Goal: Transaction & Acquisition: Subscribe to service/newsletter

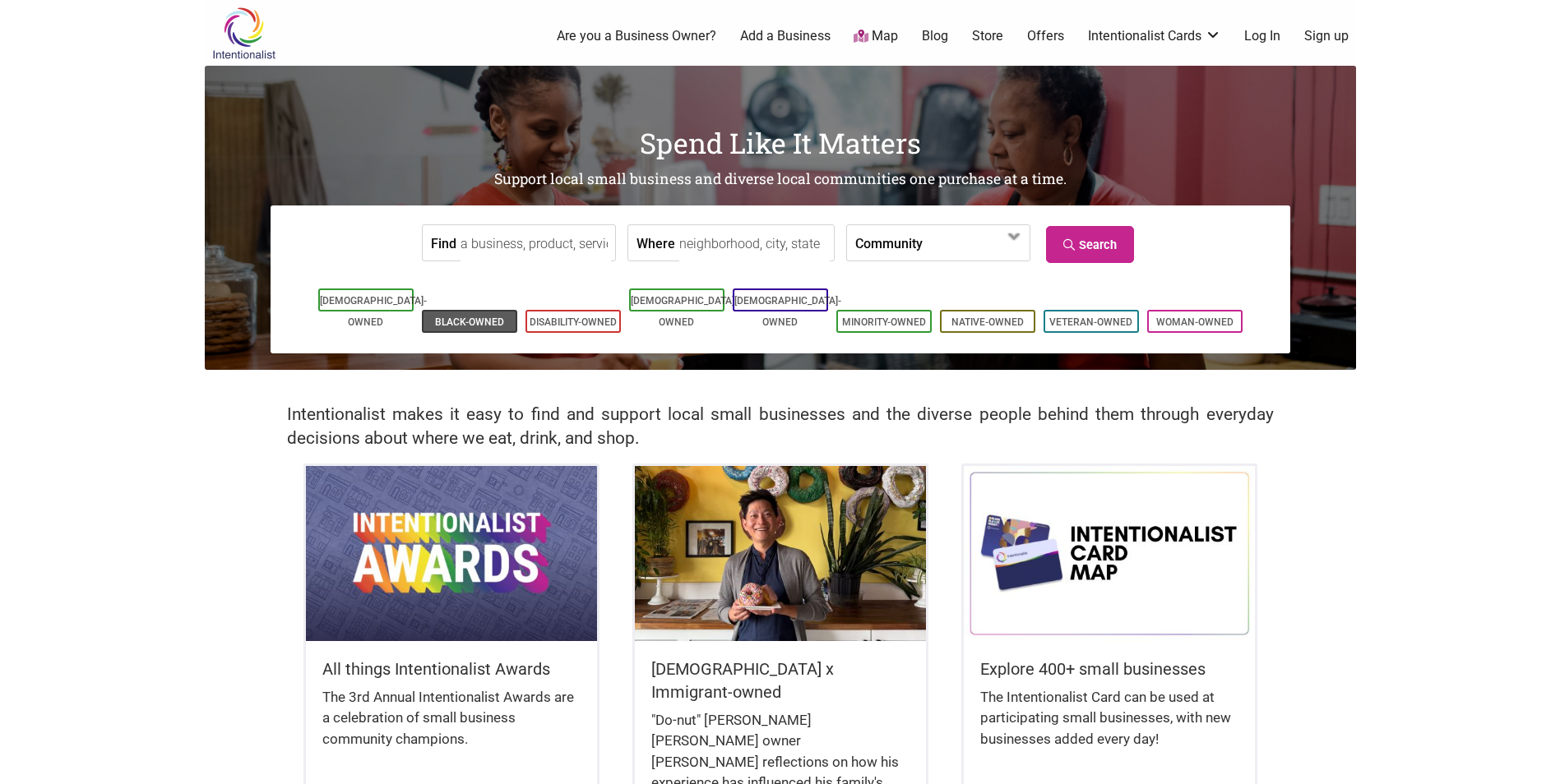
click at [481, 316] on link "Black-Owned" at bounding box center [470, 322] width 69 height 12
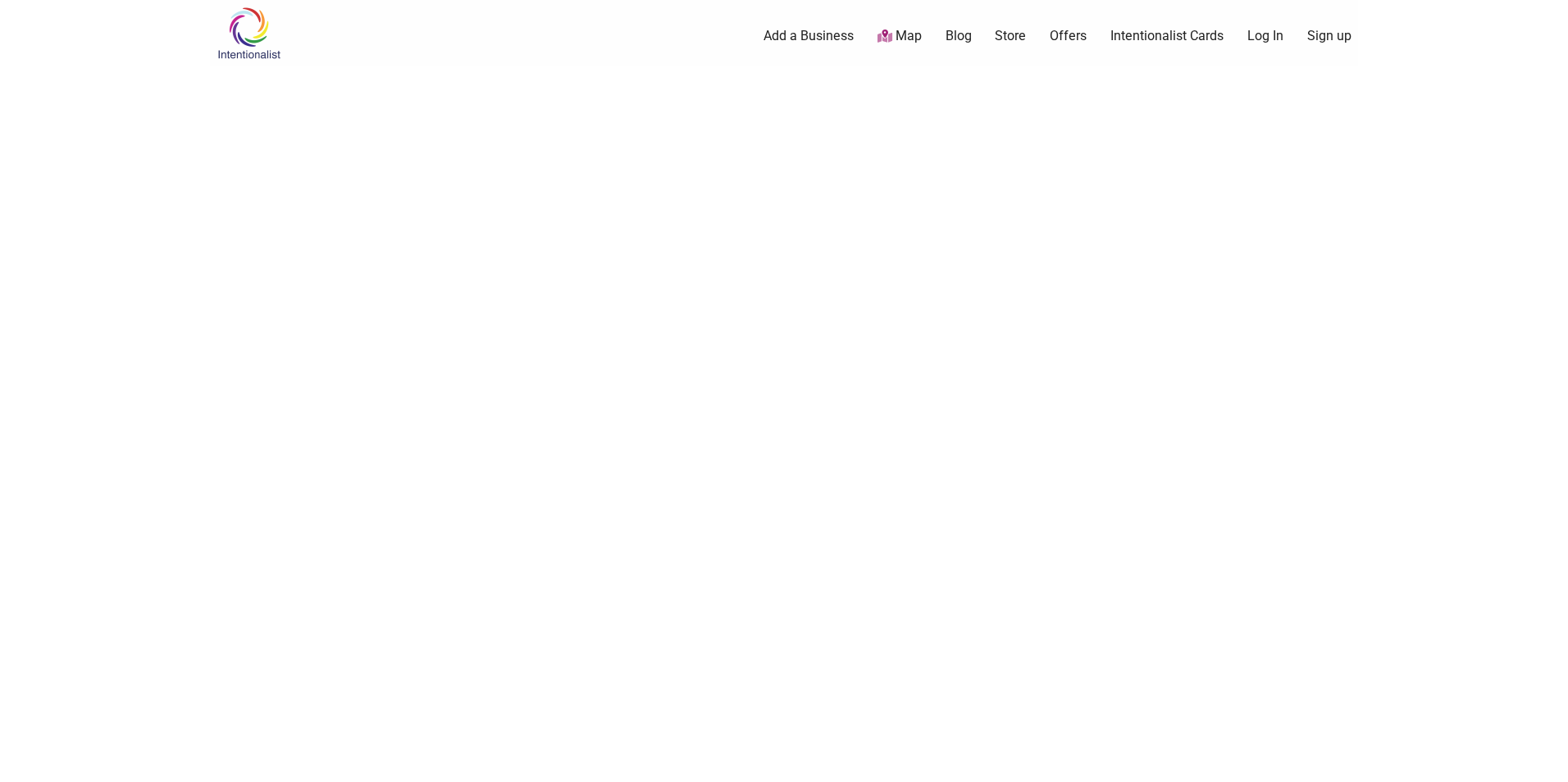
click at [1310, 31] on link "Sign up" at bounding box center [1329, 36] width 44 height 18
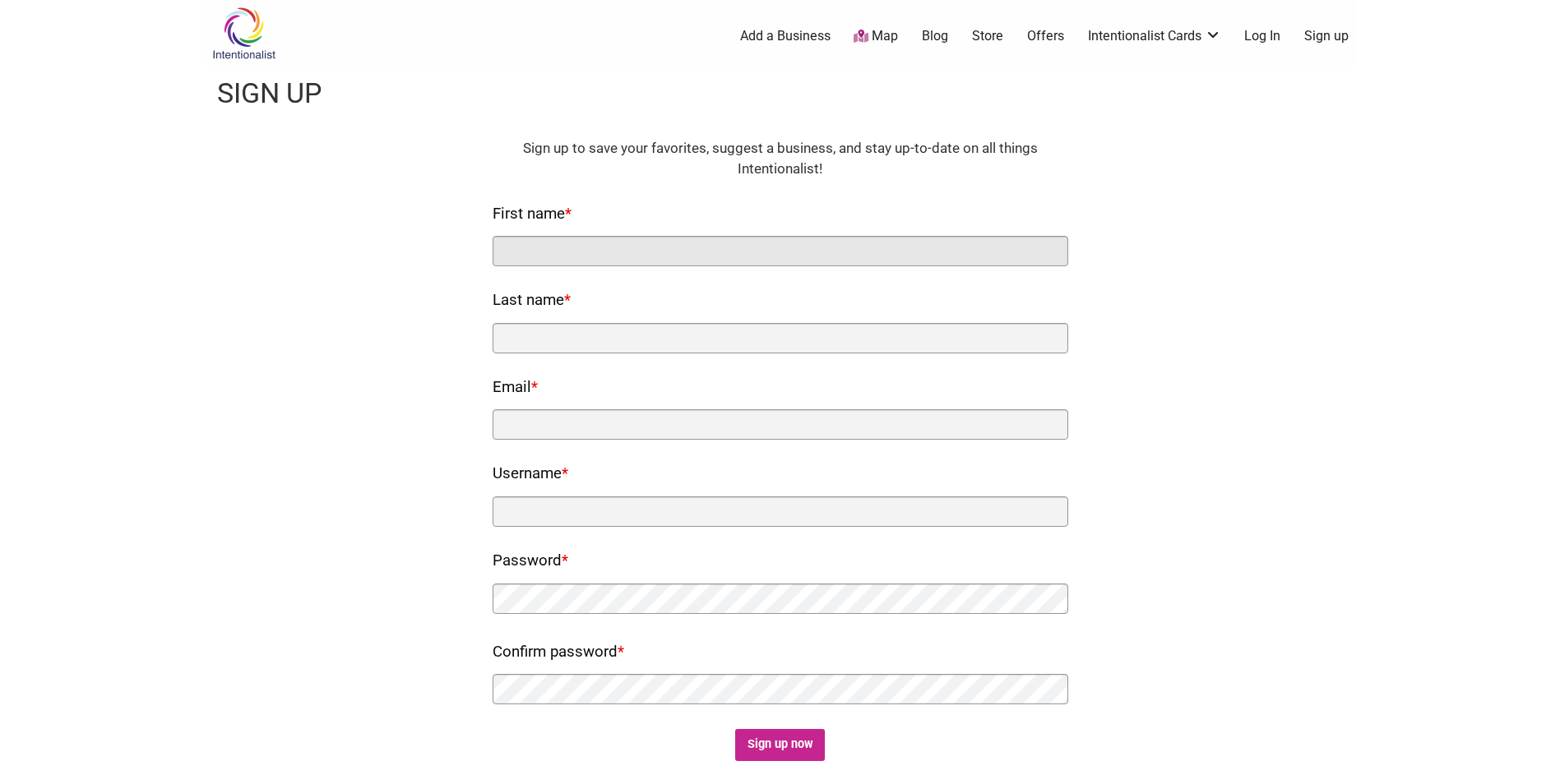
click at [543, 256] on input "First name *" at bounding box center [780, 251] width 576 height 30
type input "[PERSON_NAME]"
type input "[PERSON_NAME][EMAIL_ADDRESS][DOMAIN_NAME]"
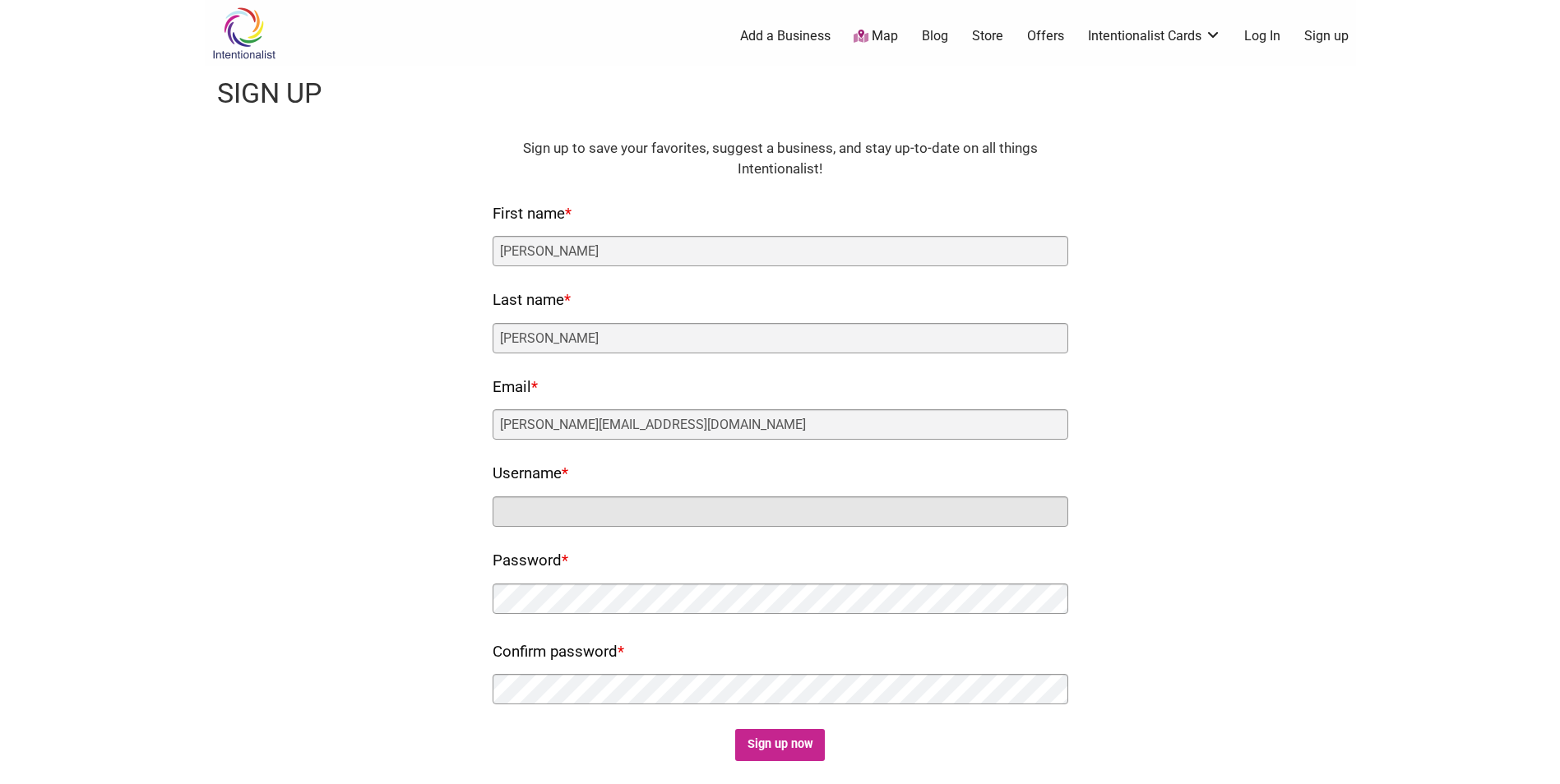
click at [535, 511] on input "Username *" at bounding box center [780, 511] width 576 height 30
type input "Toidentity"
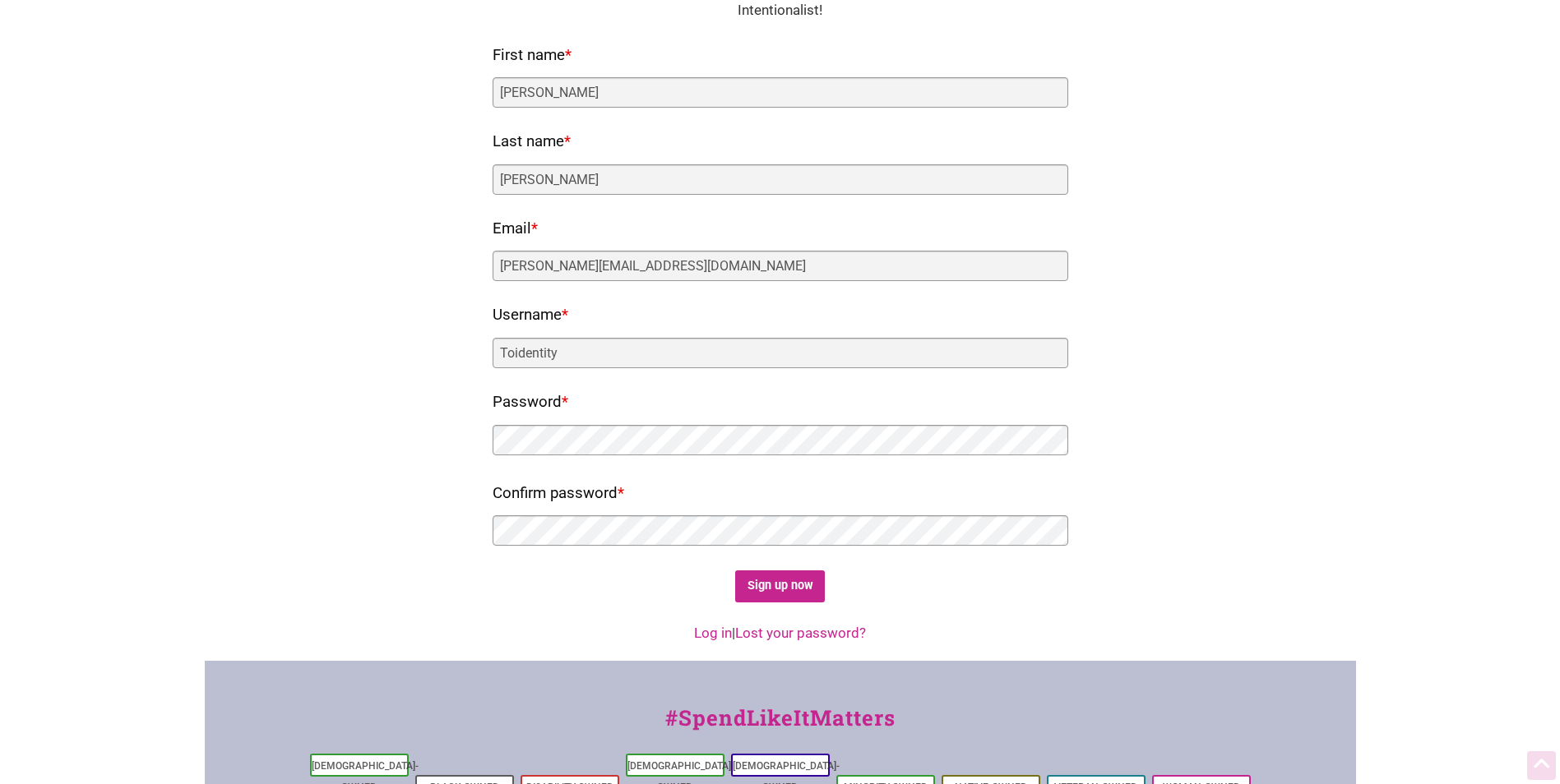
scroll to position [164, 0]
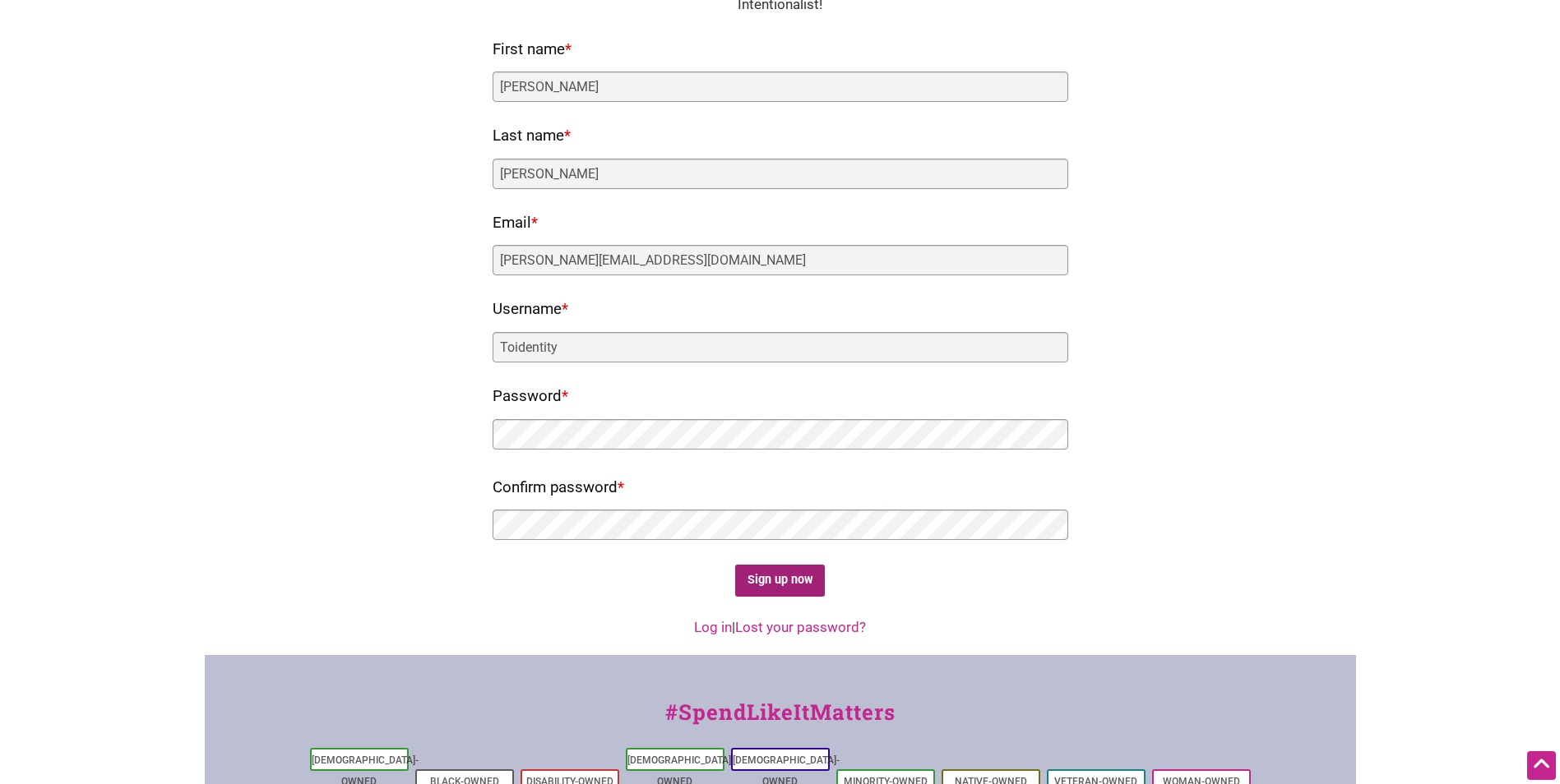
click at [804, 579] on input "Sign up now" at bounding box center [780, 581] width 90 height 32
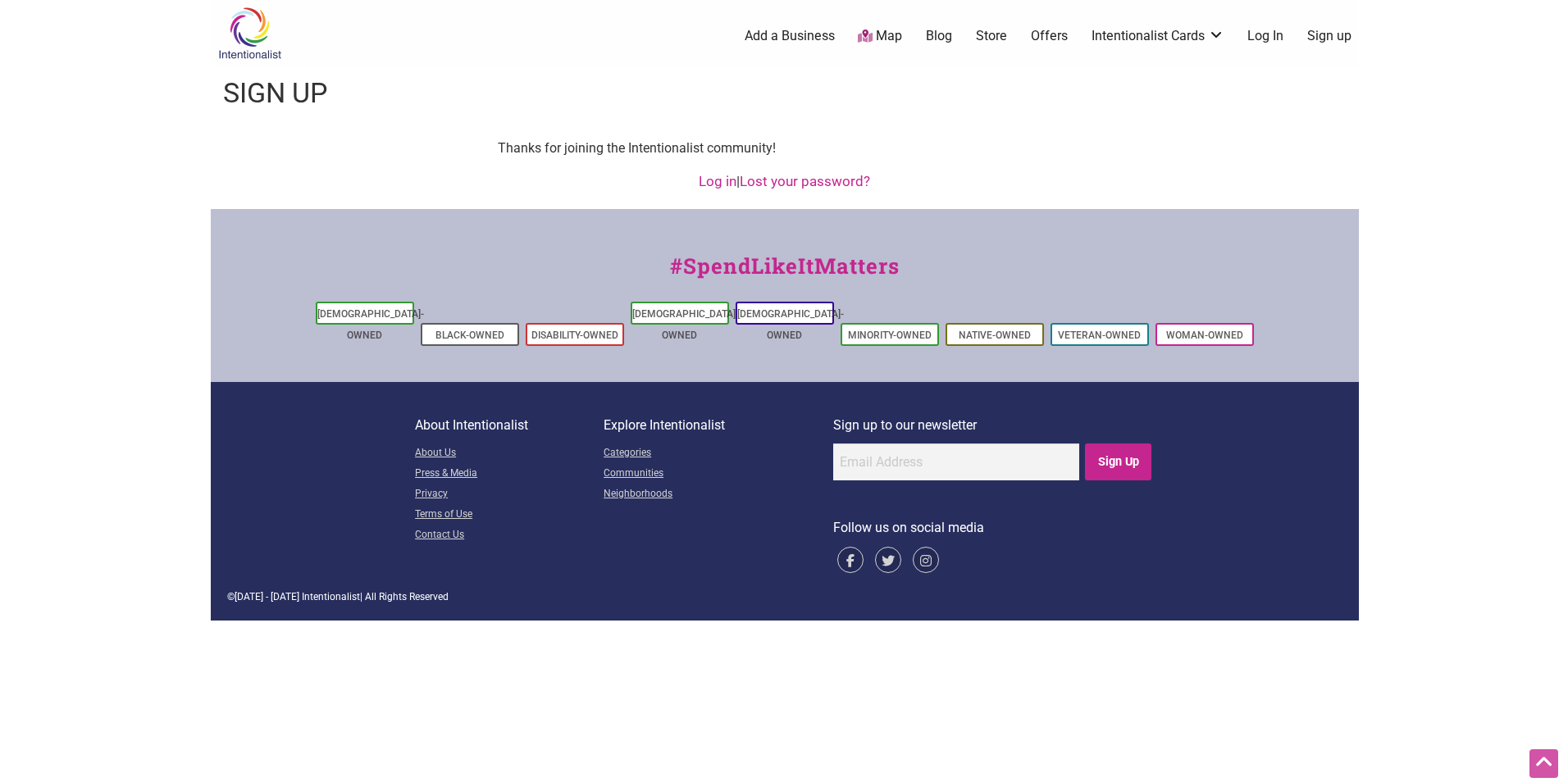
scroll to position [0, 0]
drag, startPoint x: 658, startPoint y: 234, endPoint x: 688, endPoint y: 216, distance: 35.0
click at [688, 216] on div "#SpendLikeItMatters Asian-Owned Black-Owned Disability-Owned Latino-Owned LGBTQ…" at bounding box center [784, 295] width 1148 height 173
drag, startPoint x: 688, startPoint y: 216, endPoint x: 897, endPoint y: 142, distance: 221.7
click at [897, 142] on p "Thanks for joining the Intentionalist community!" at bounding box center [784, 149] width 574 height 22
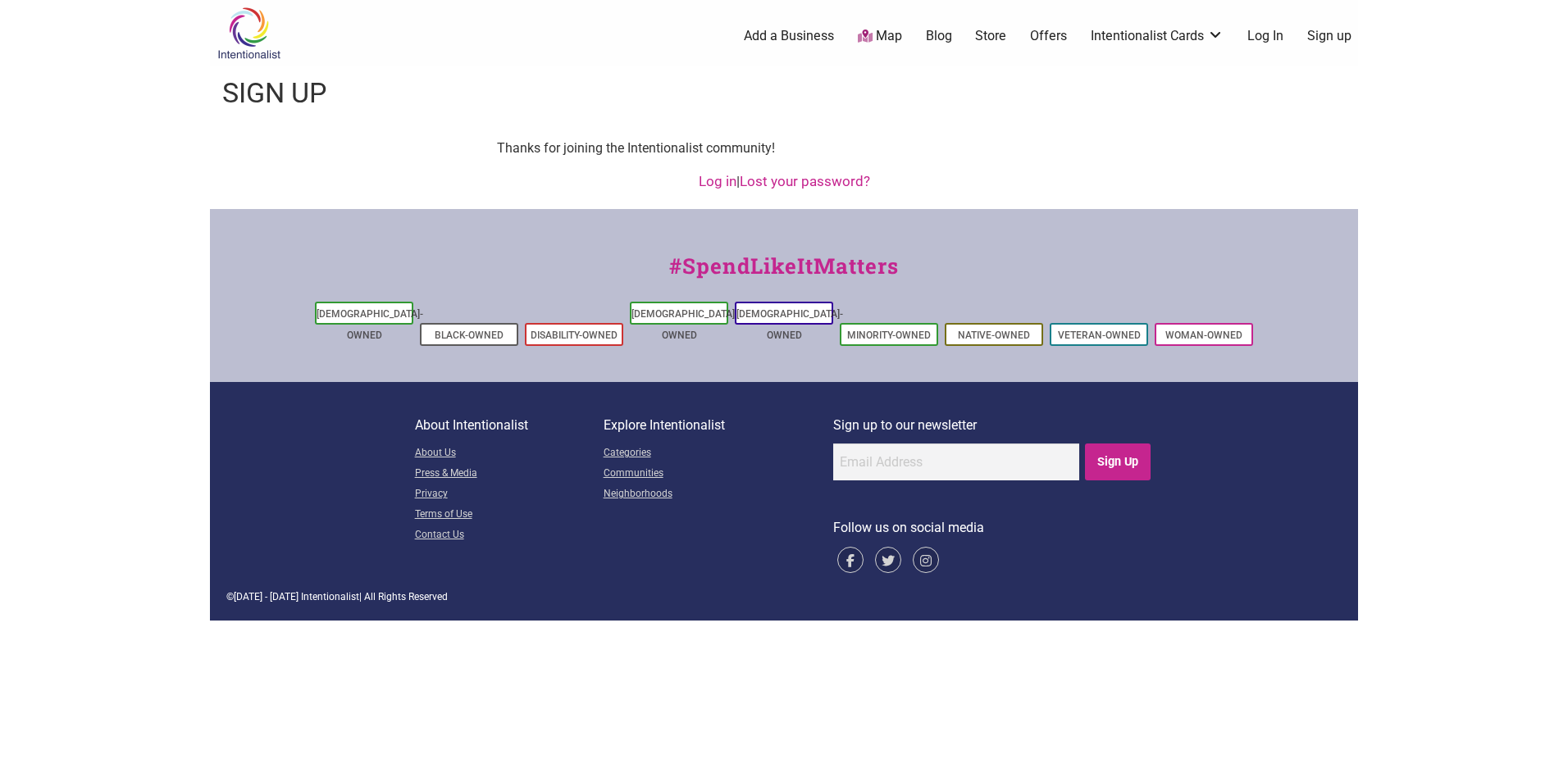
click at [713, 181] on link "Log in" at bounding box center [717, 181] width 38 height 16
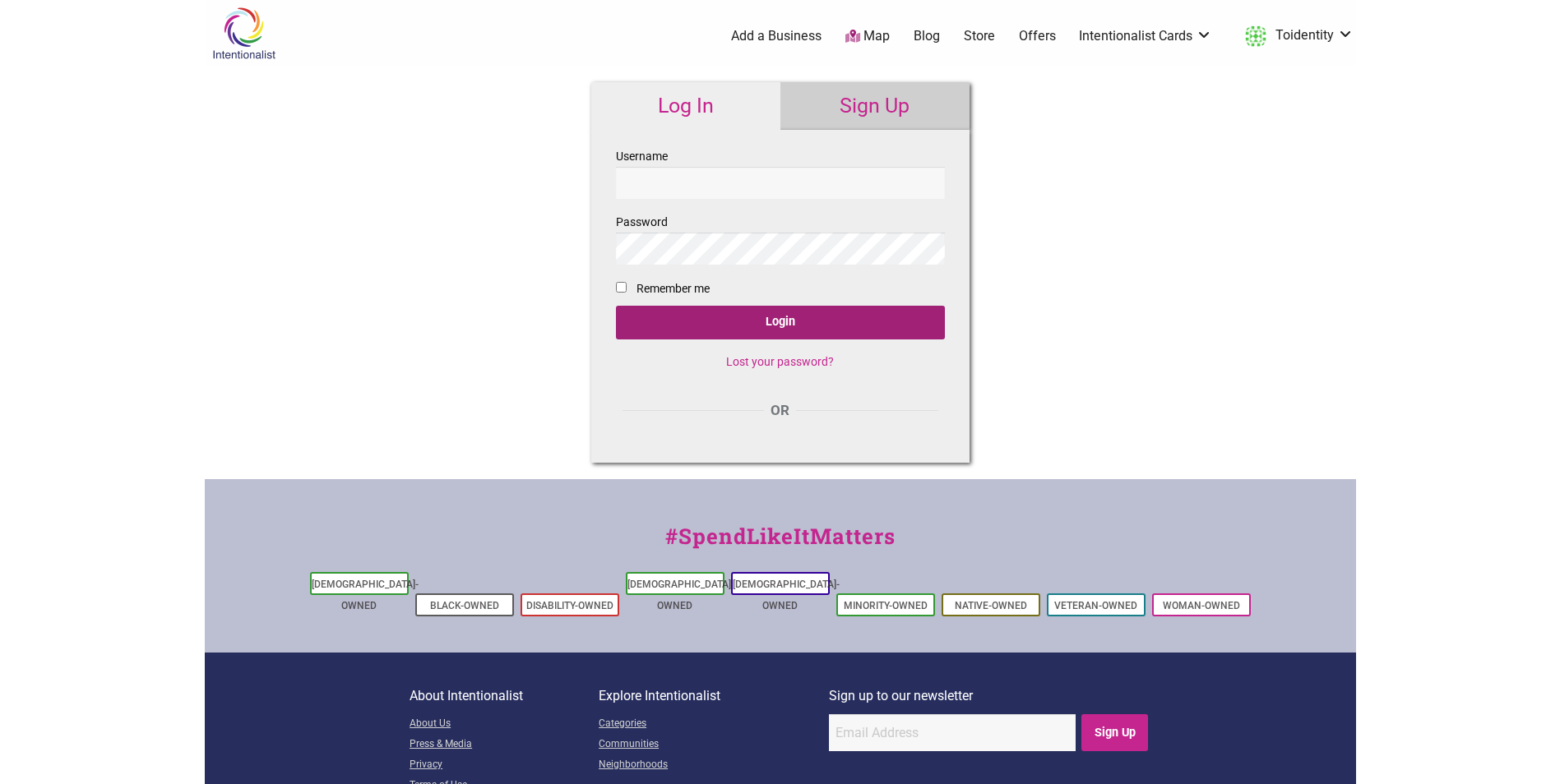
type input "Toidentity"
click at [718, 325] on input "Login" at bounding box center [780, 323] width 329 height 34
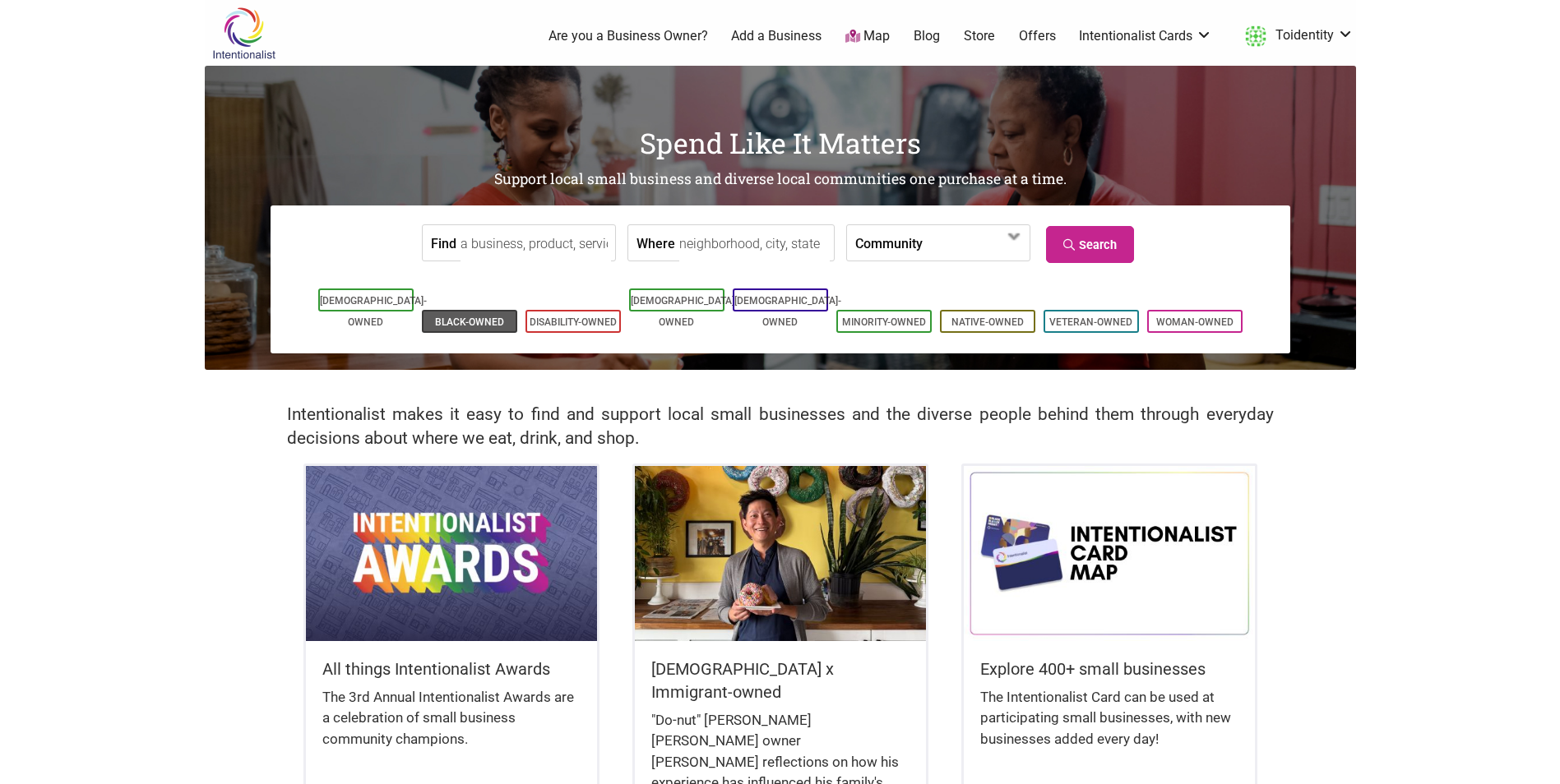
click at [477, 316] on link "Black-Owned" at bounding box center [470, 322] width 69 height 12
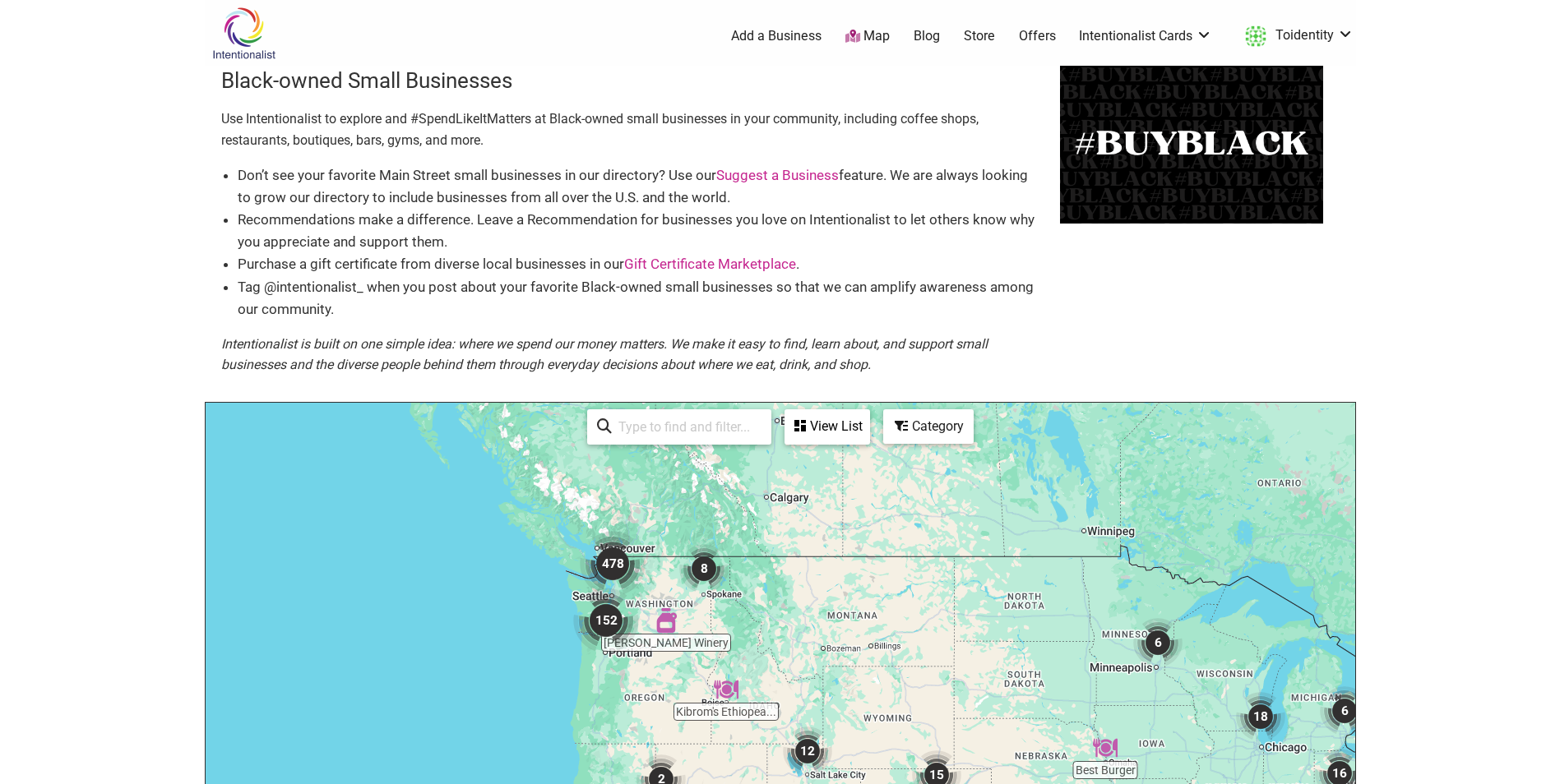
drag, startPoint x: 493, startPoint y: 476, endPoint x: 792, endPoint y: 593, distance: 321.1
click at [792, 593] on div "To navigate, press the arrow keys." at bounding box center [780, 723] width 1149 height 640
click at [654, 530] on div "To navigate, press the arrow keys." at bounding box center [780, 723] width 1149 height 640
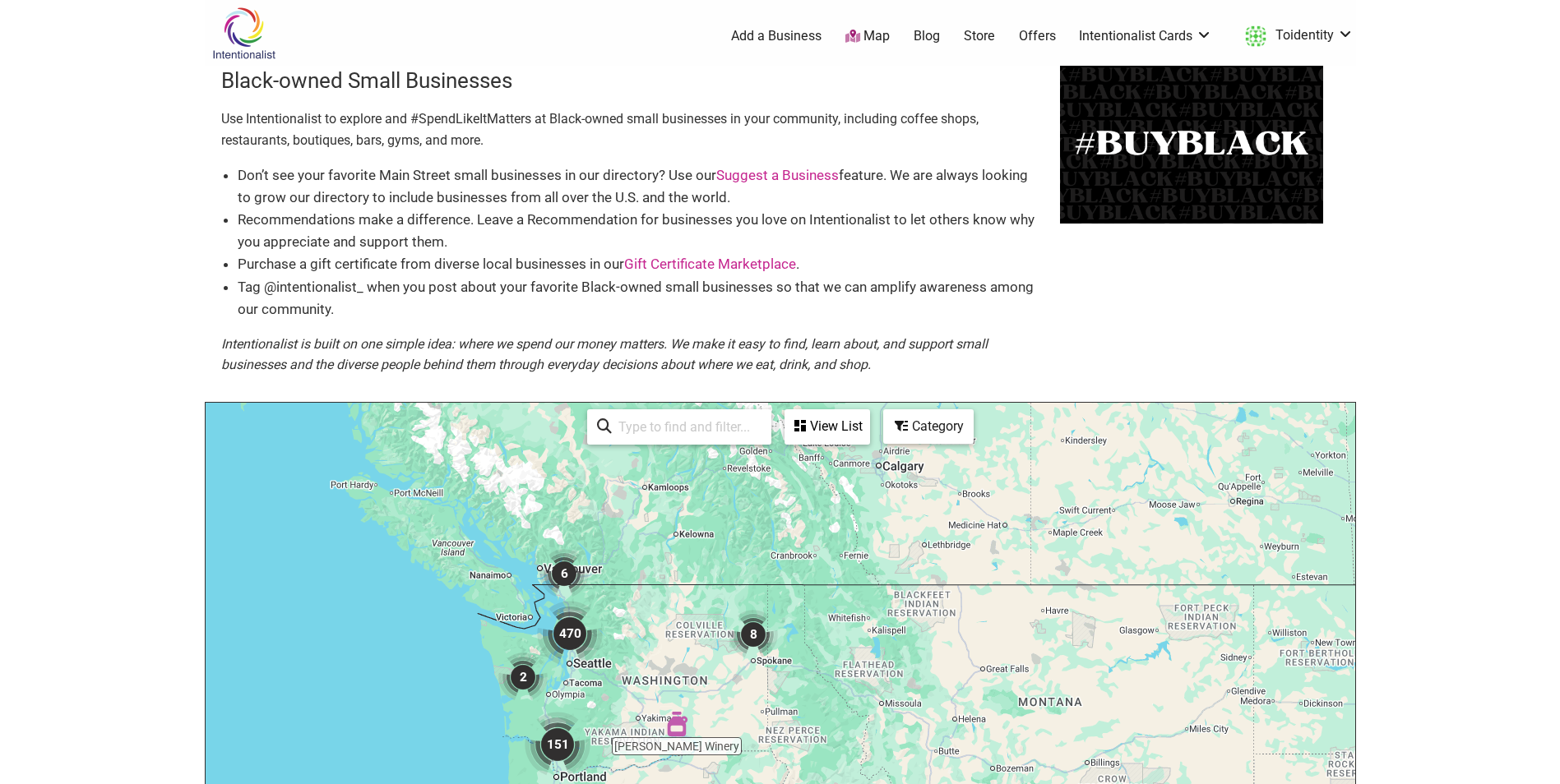
click at [633, 607] on div "To navigate, press the arrow keys." at bounding box center [780, 723] width 1149 height 640
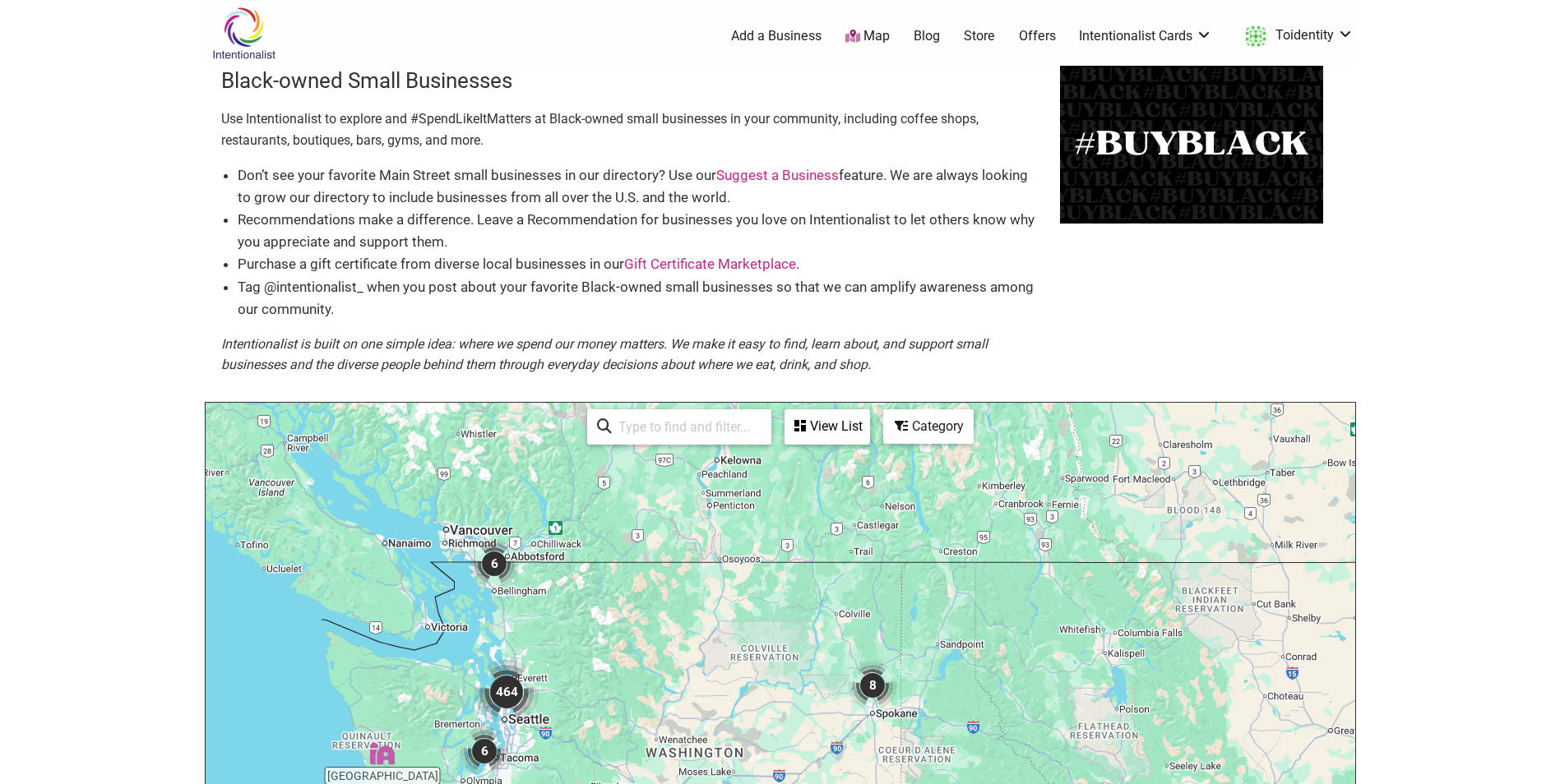
click at [615, 644] on div "To navigate, press the arrow keys." at bounding box center [780, 723] width 1149 height 640
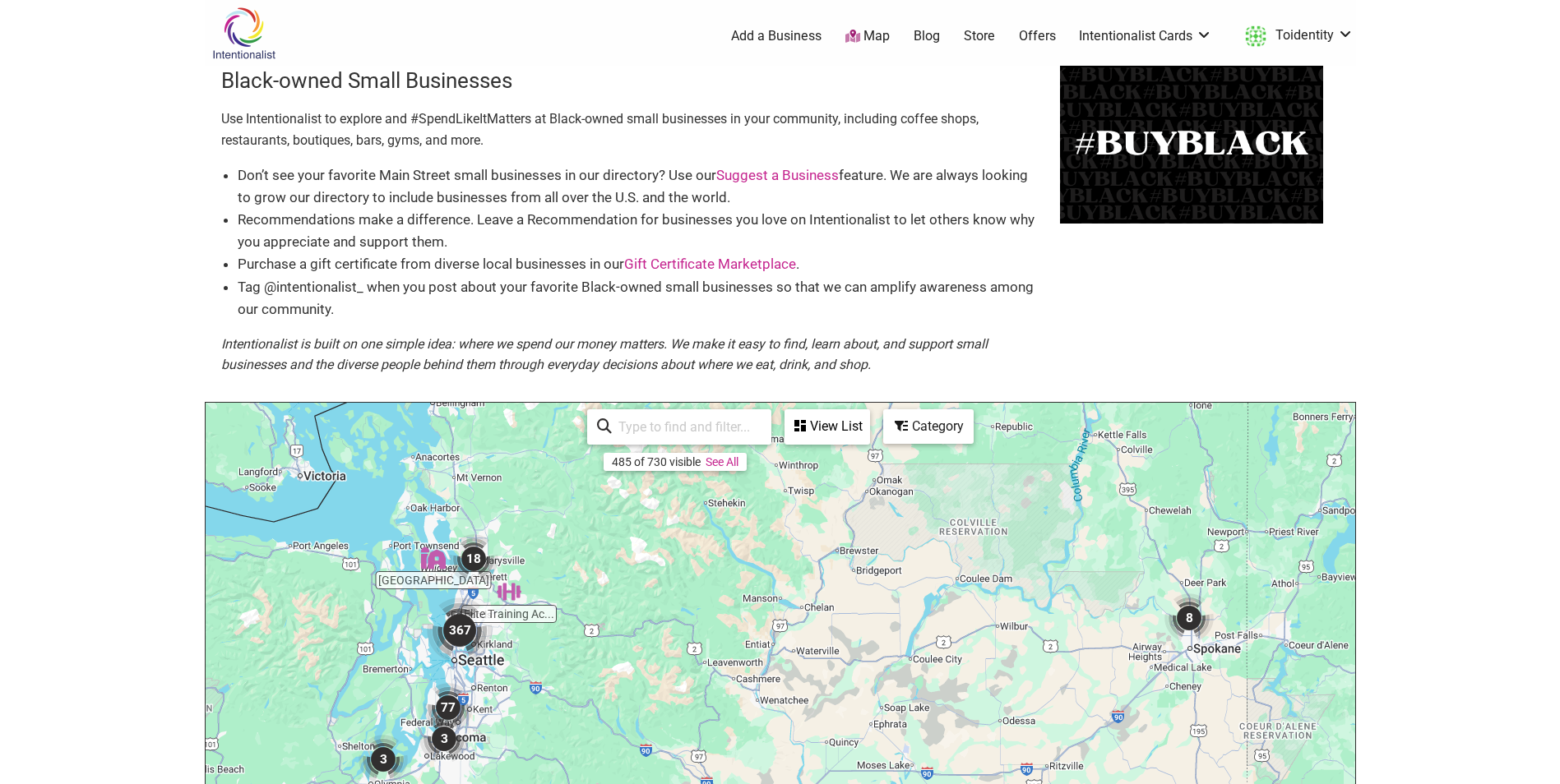
drag, startPoint x: 470, startPoint y: 665, endPoint x: 533, endPoint y: 527, distance: 151.7
click at [533, 527] on div "To navigate, press the arrow keys." at bounding box center [780, 723] width 1149 height 640
click at [524, 644] on div "To navigate, press the arrow keys." at bounding box center [780, 723] width 1149 height 640
click at [524, 643] on div "To navigate, press the arrow keys." at bounding box center [780, 723] width 1149 height 640
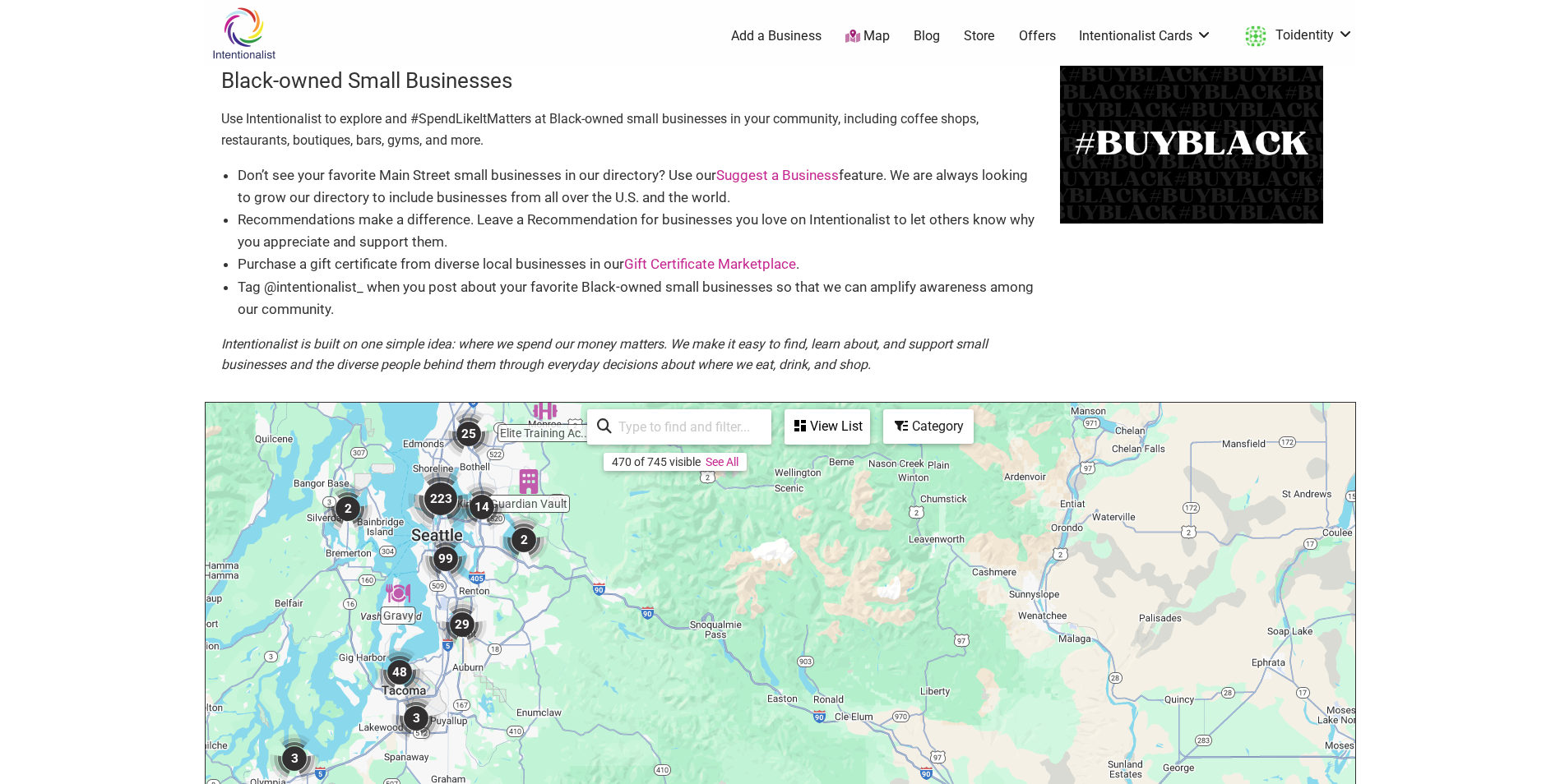
drag, startPoint x: 569, startPoint y: 674, endPoint x: 614, endPoint y: 547, distance: 134.7
click at [614, 547] on div "To navigate, press the arrow keys." at bounding box center [780, 723] width 1149 height 640
click at [514, 593] on div "To navigate, press the arrow keys." at bounding box center [780, 723] width 1149 height 640
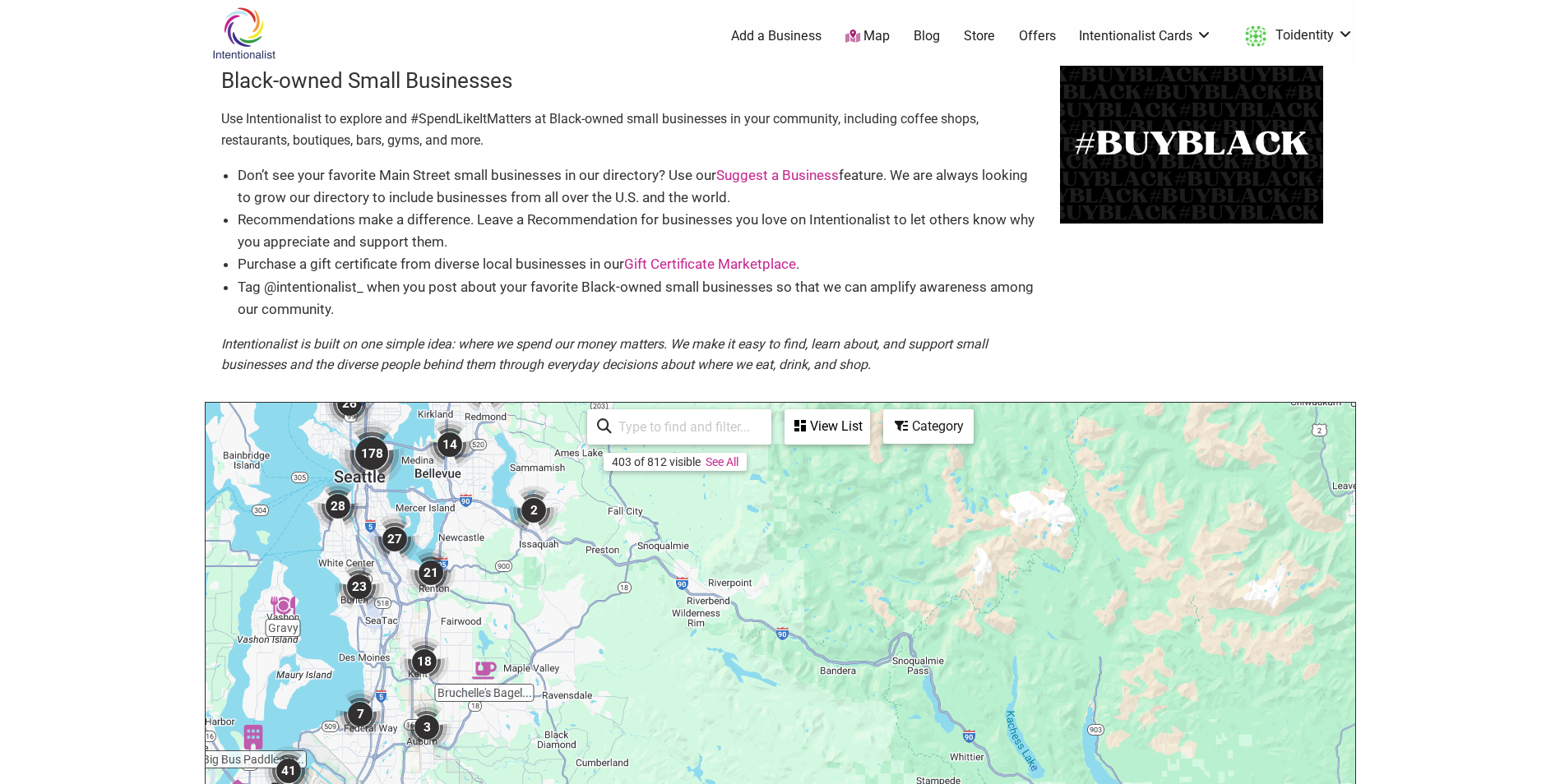
click at [517, 602] on div "To navigate, press the arrow keys." at bounding box center [780, 723] width 1149 height 640
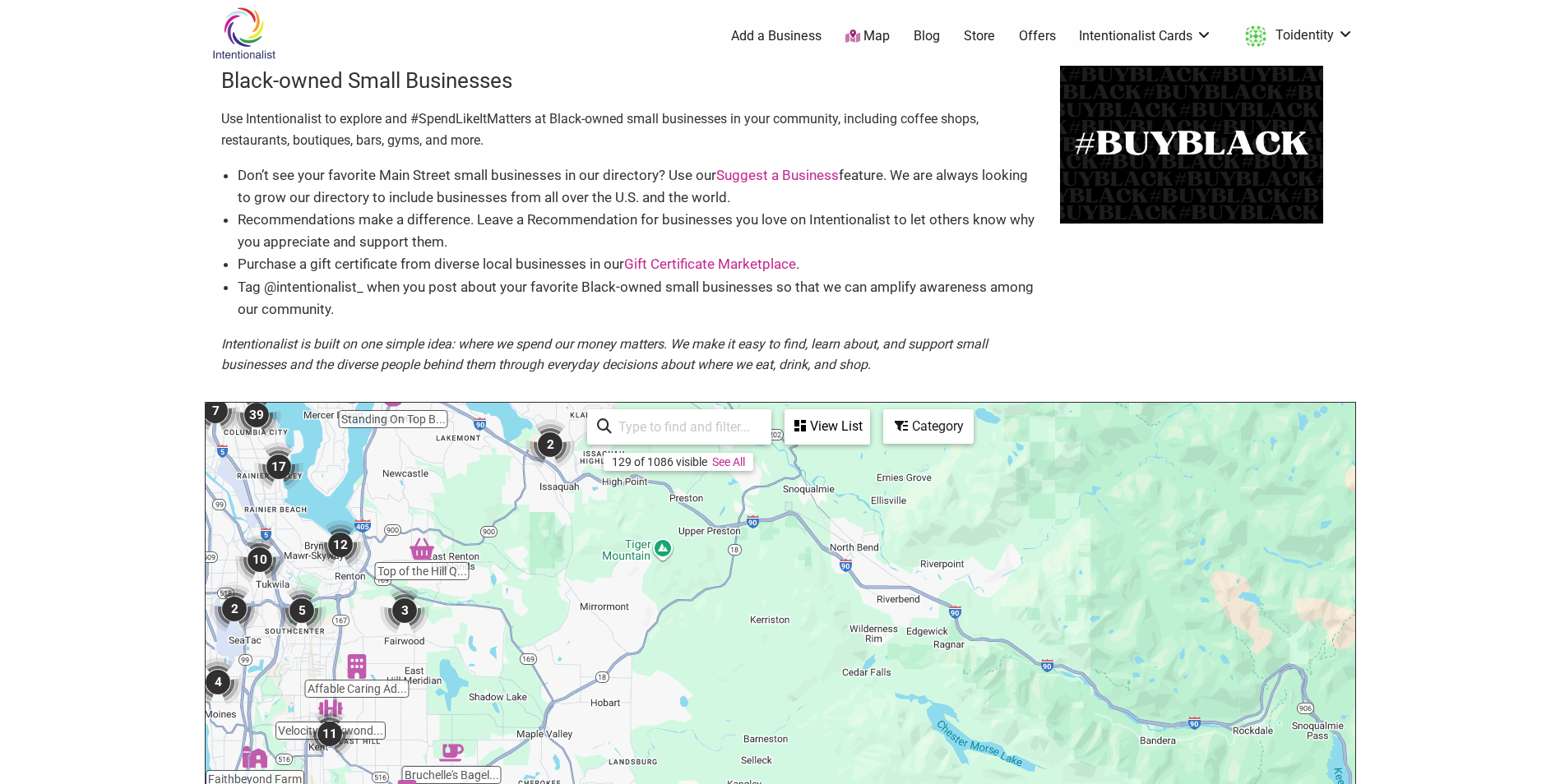
click at [499, 598] on div "To navigate, press the arrow keys." at bounding box center [780, 723] width 1149 height 640
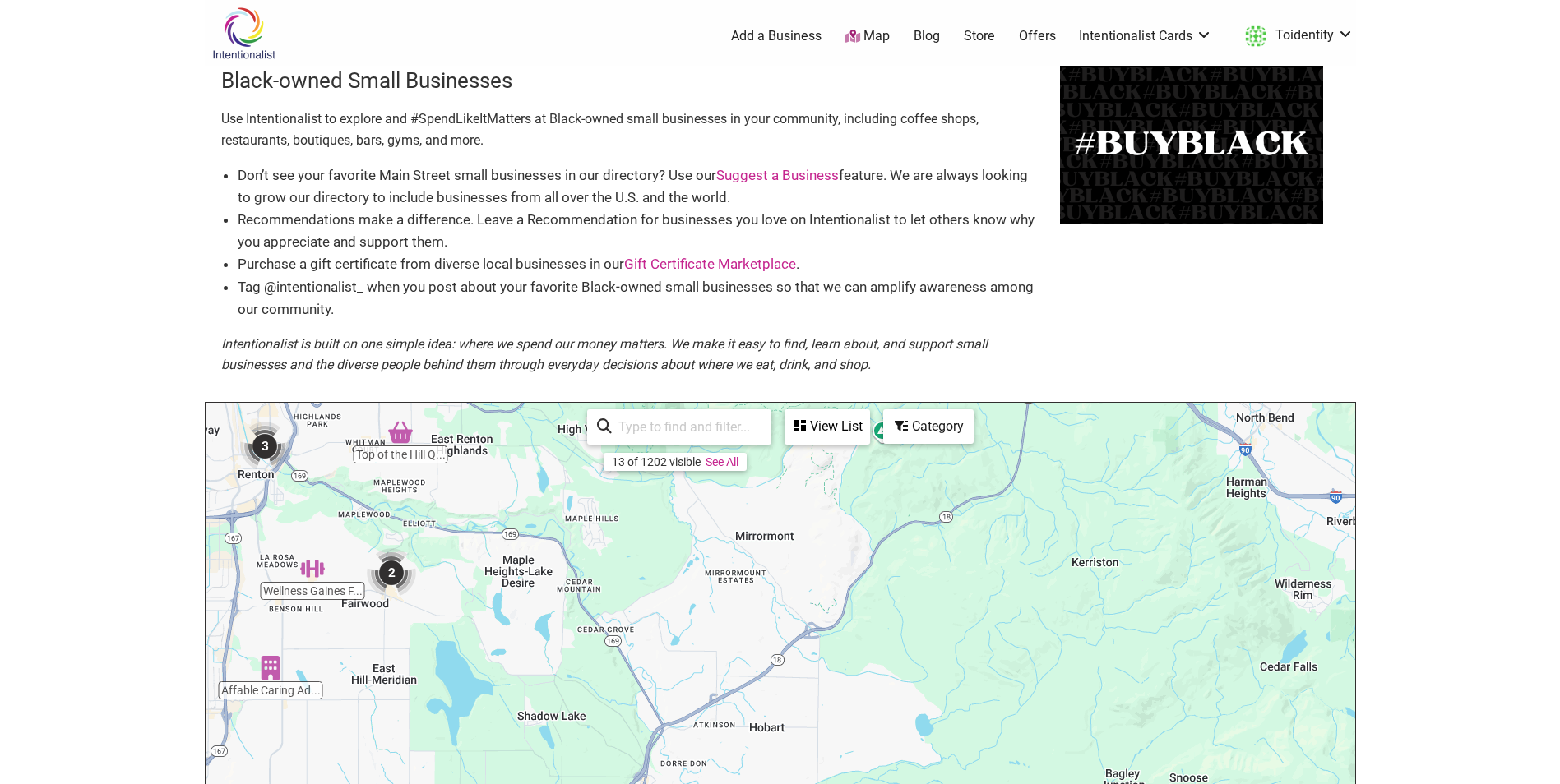
drag, startPoint x: 381, startPoint y: 601, endPoint x: 438, endPoint y: 519, distance: 99.9
click at [438, 519] on div "To navigate, press the arrow keys." at bounding box center [780, 723] width 1149 height 640
click at [438, 526] on div "To navigate, press the arrow keys." at bounding box center [780, 723] width 1149 height 640
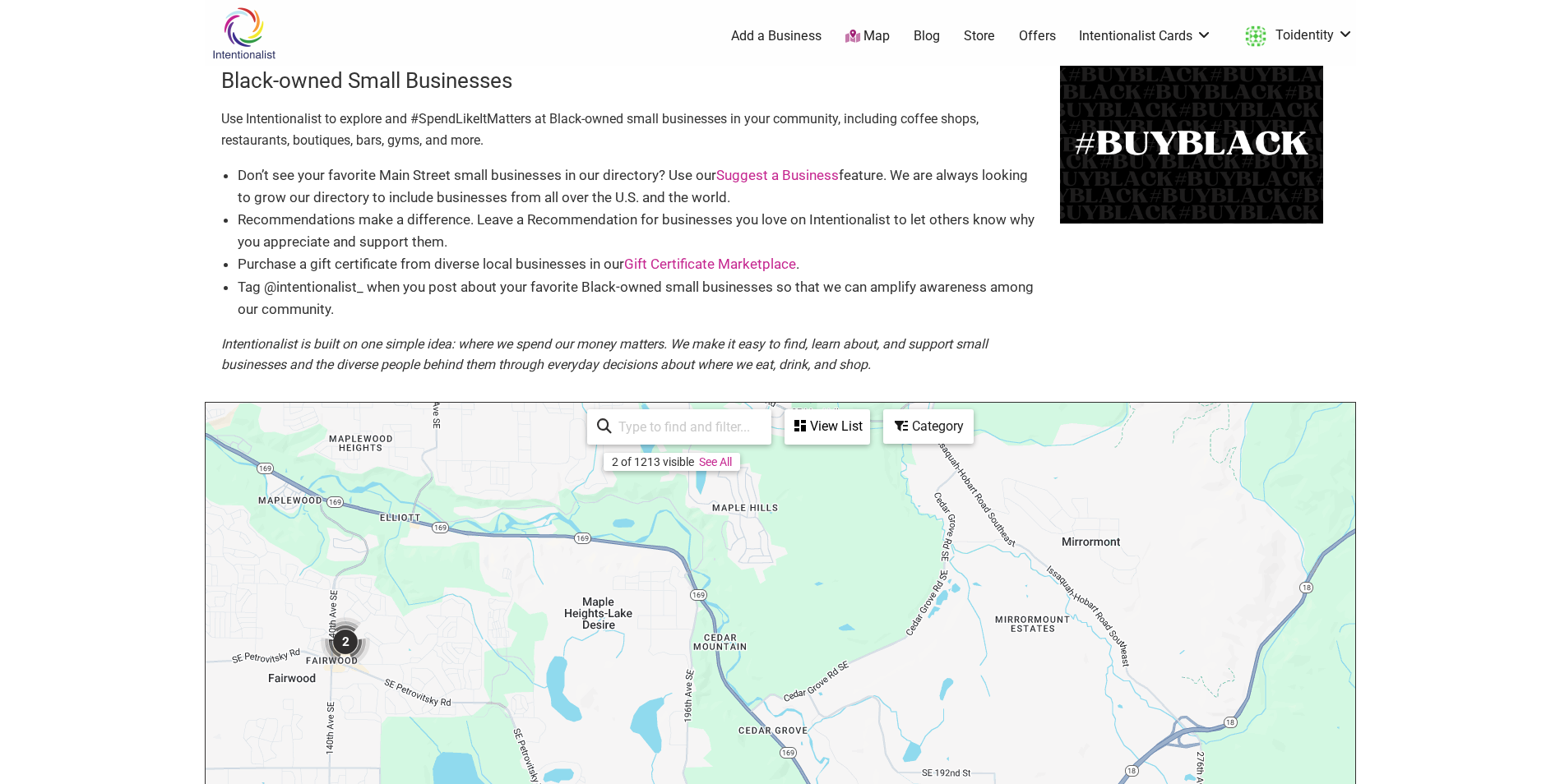
click at [423, 590] on div "To navigate, press the arrow keys." at bounding box center [780, 723] width 1149 height 640
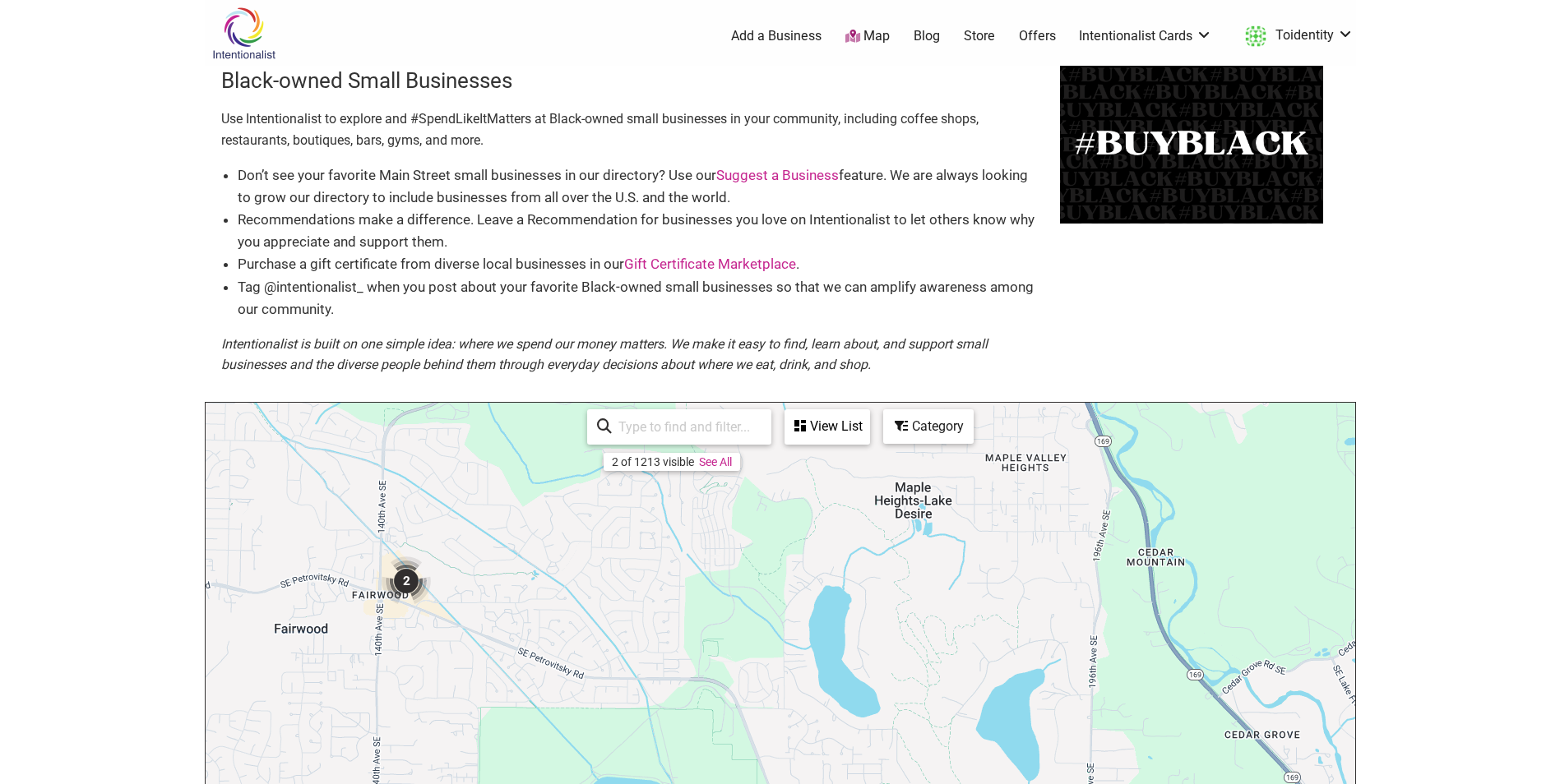
drag, startPoint x: 358, startPoint y: 656, endPoint x: 499, endPoint y: 518, distance: 197.3
click at [499, 518] on div "To navigate, press the arrow keys." at bounding box center [780, 723] width 1149 height 640
click at [405, 581] on img "2" at bounding box center [407, 581] width 49 height 49
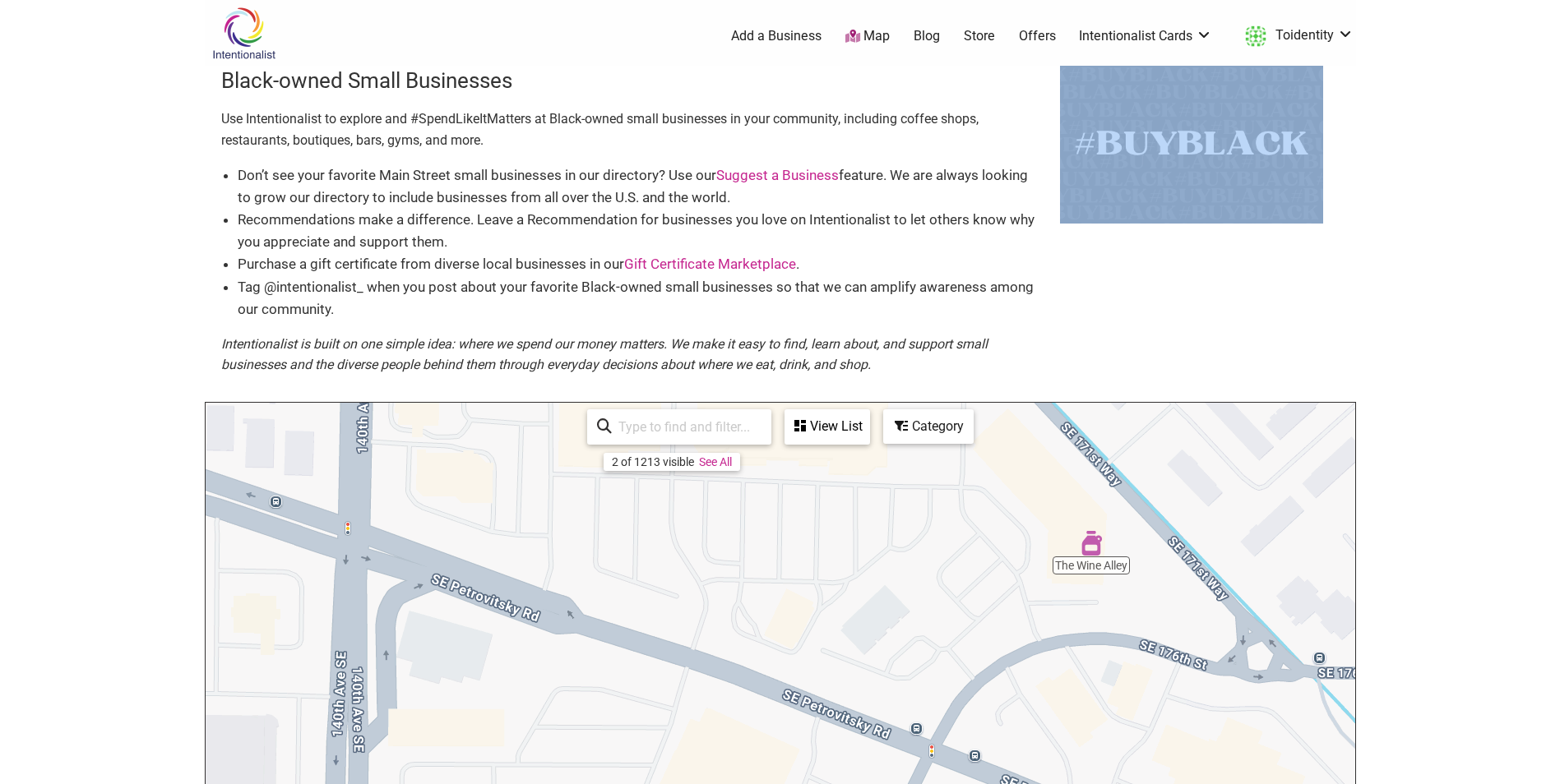
drag, startPoint x: 1275, startPoint y: 351, endPoint x: 1225, endPoint y: 161, distance: 196.5
click at [1225, 161] on div "Black-owned Small Businesses Use Intentionalist to explore and #SpendLikeItMatt…" at bounding box center [780, 233] width 1151 height 336
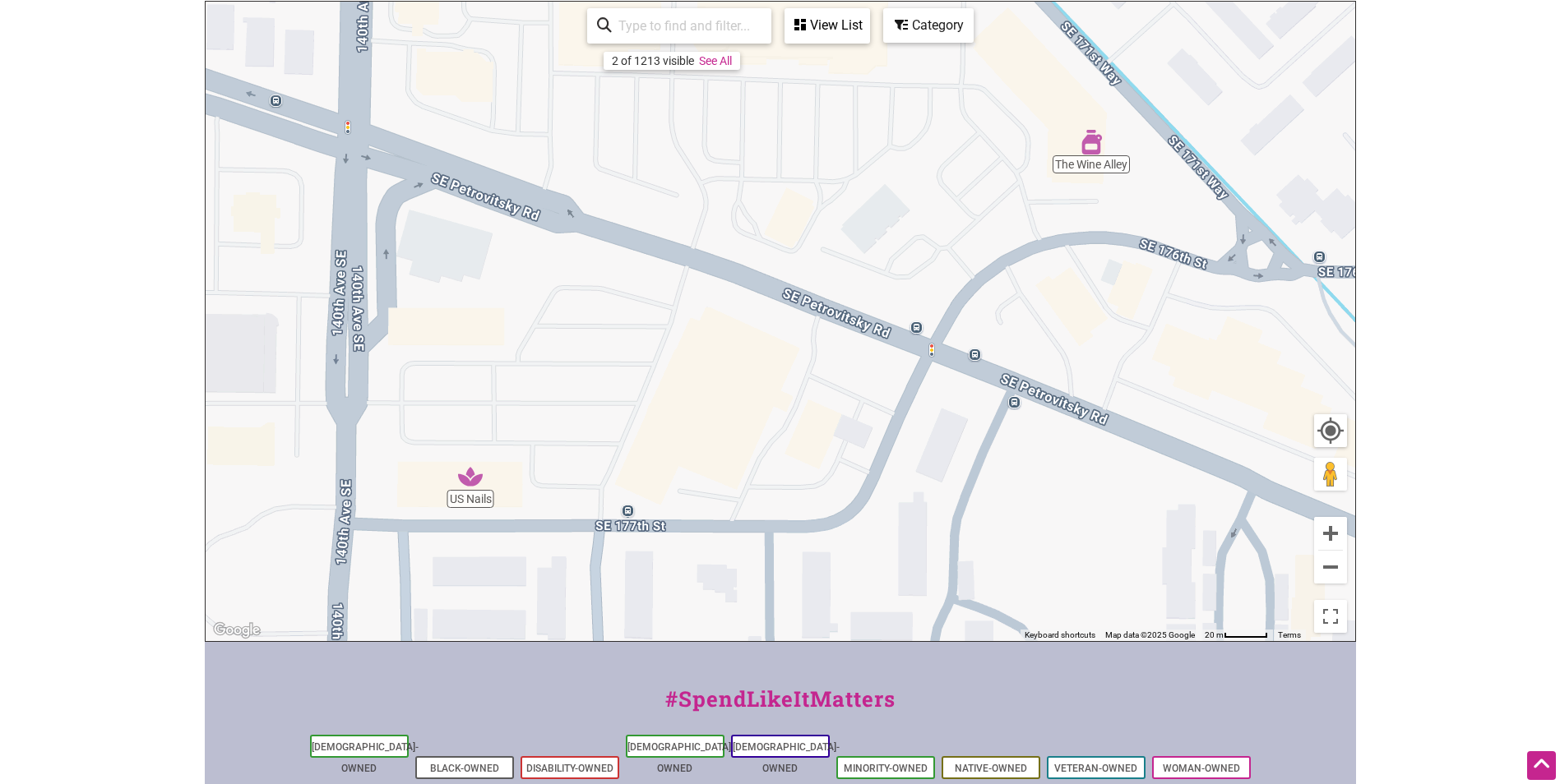
scroll to position [394, 0]
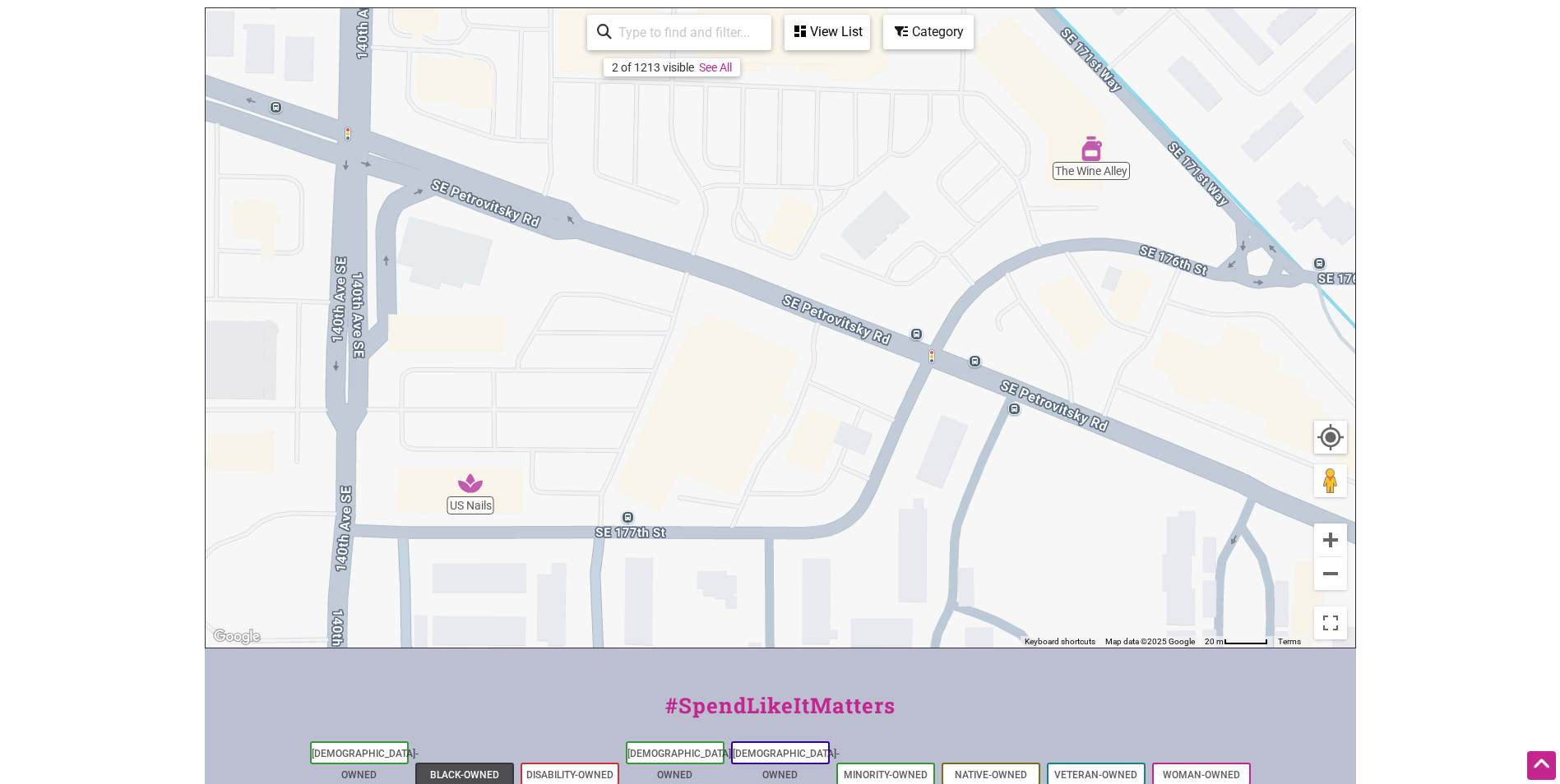
click at [450, 769] on link "Black-Owned" at bounding box center [464, 775] width 69 height 12
